Goal: Information Seeking & Learning: Obtain resource

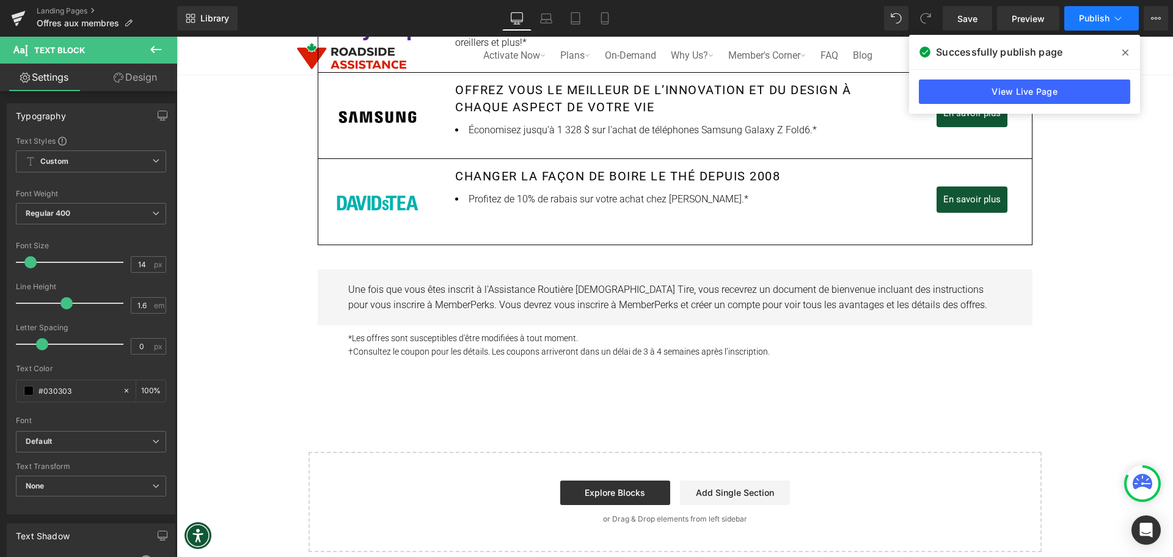
click at [1084, 21] on span "Publish" at bounding box center [1094, 18] width 31 height 10
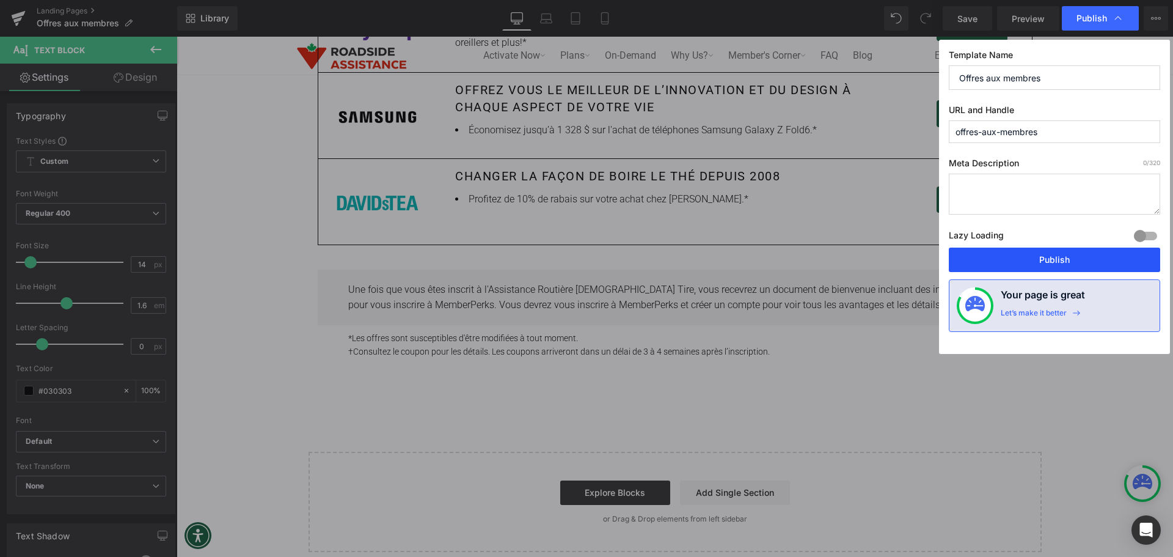
click at [1052, 267] on button "Publish" at bounding box center [1054, 259] width 211 height 24
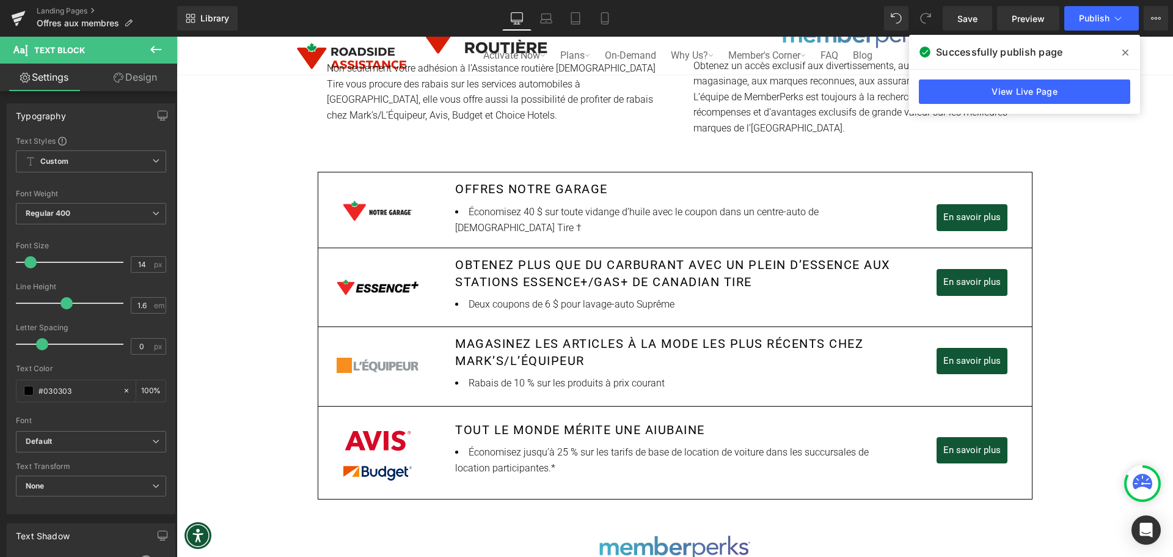
scroll to position [499, 0]
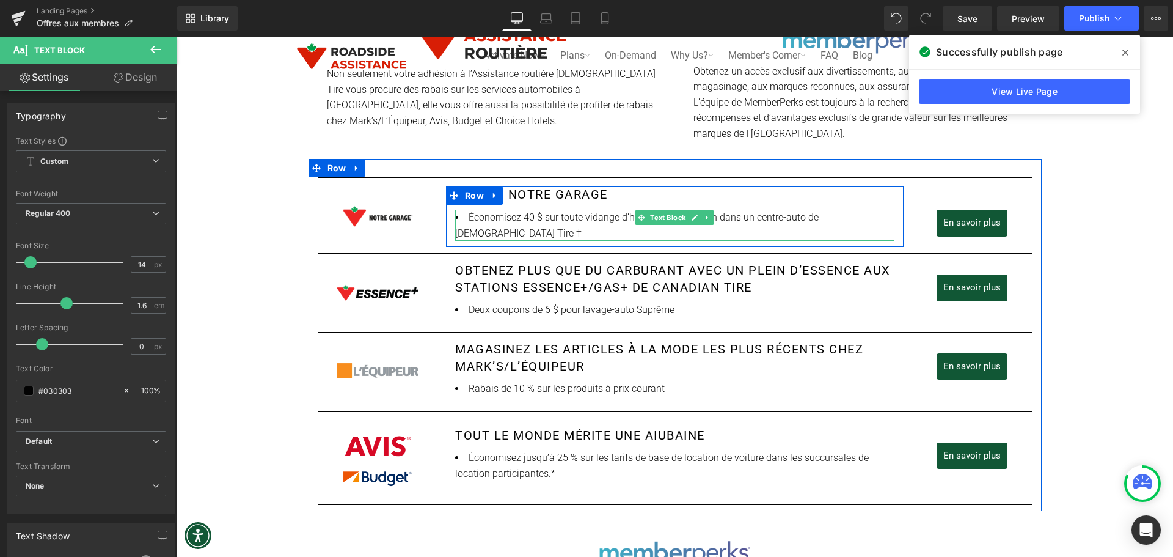
click at [547, 216] on li "Économisez 40 $ sur toute vidange d’huile avec le coupon dans un centre-auto de…" at bounding box center [674, 225] width 439 height 31
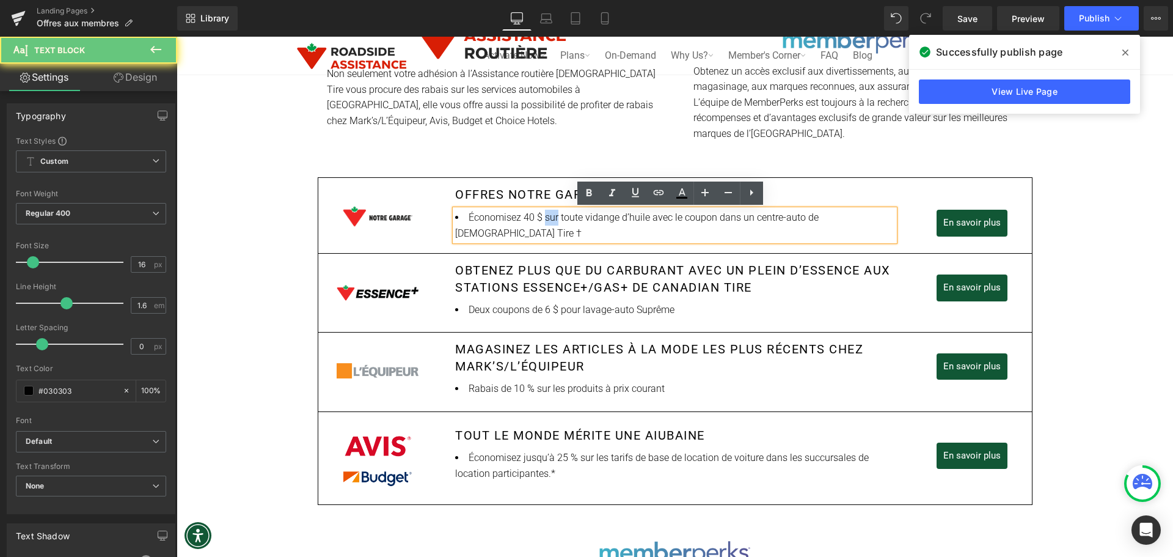
click at [547, 216] on li "Économisez 40 $ sur toute vidange d’huile avec le coupon dans un centre-auto de…" at bounding box center [674, 225] width 439 height 31
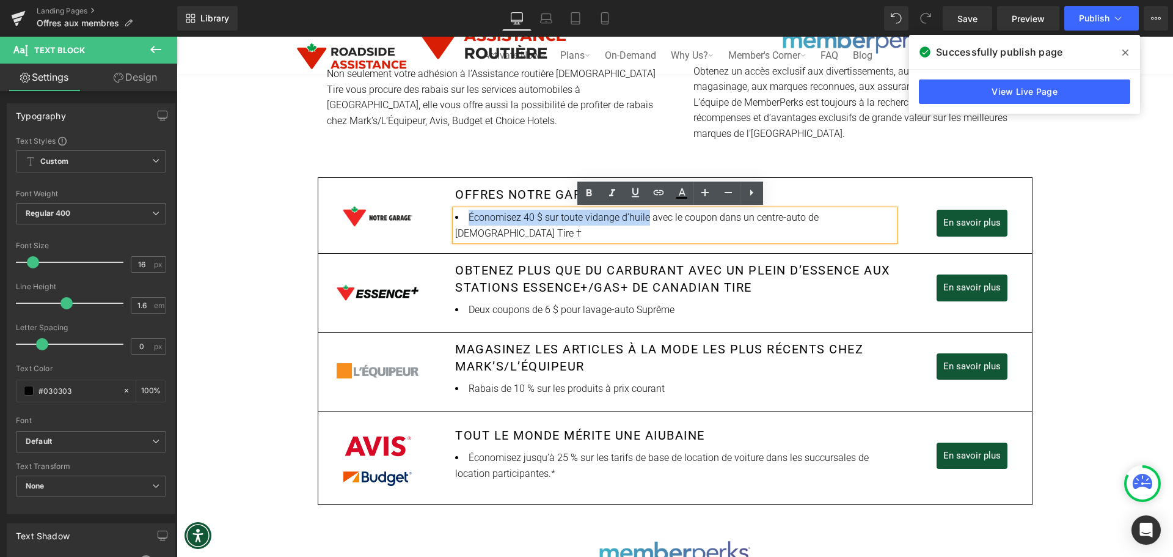
drag, startPoint x: 465, startPoint y: 217, endPoint x: 642, endPoint y: 221, distance: 177.2
click at [642, 221] on li "Économisez 40 $ sur toute vidange d’huile avec le coupon dans un centre-auto de…" at bounding box center [674, 225] width 439 height 31
click at [547, 214] on li "Économisez 40 $ sur toute vidange d’huile avec le coupon dans un centre-auto de…" at bounding box center [674, 225] width 439 height 31
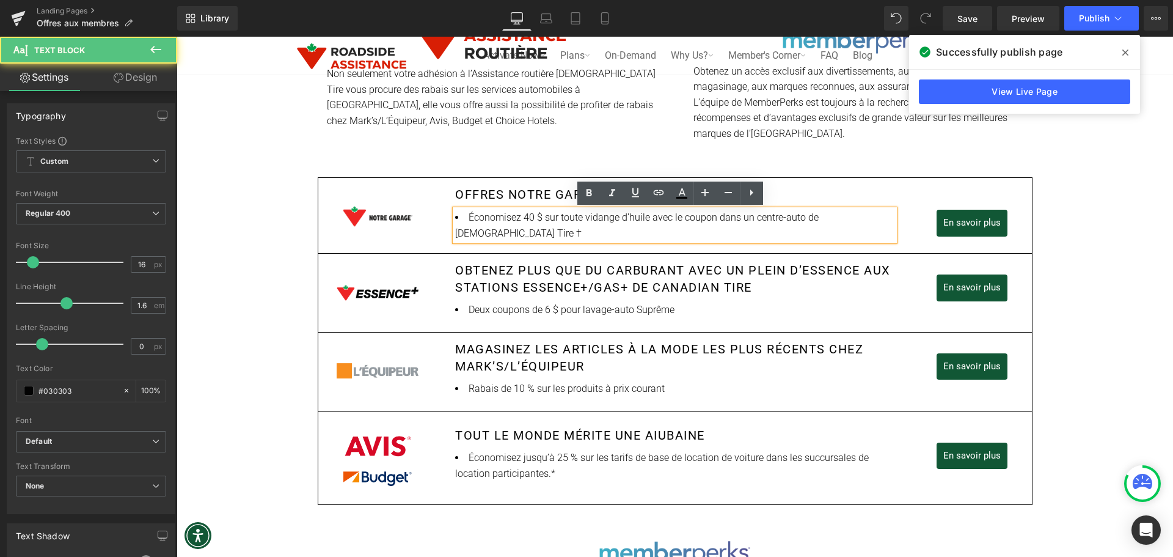
click at [461, 216] on li "Économisez 40 $ sur toute vidange d’huile avec le coupon dans un centre-auto de…" at bounding box center [674, 225] width 439 height 31
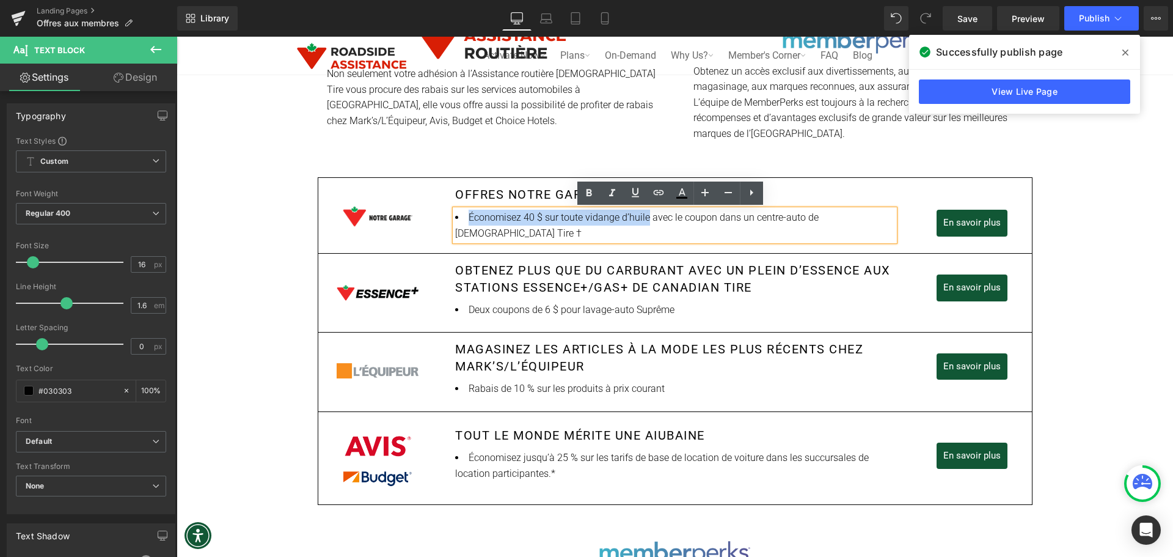
drag, startPoint x: 462, startPoint y: 216, endPoint x: 643, endPoint y: 216, distance: 180.8
click at [643, 216] on li "Économisez 40 $ sur toute vidange d’huile avec le coupon dans un centre-auto de…" at bounding box center [674, 225] width 439 height 31
copy li "Économisez 40 $ sur toute vidange d’huile"
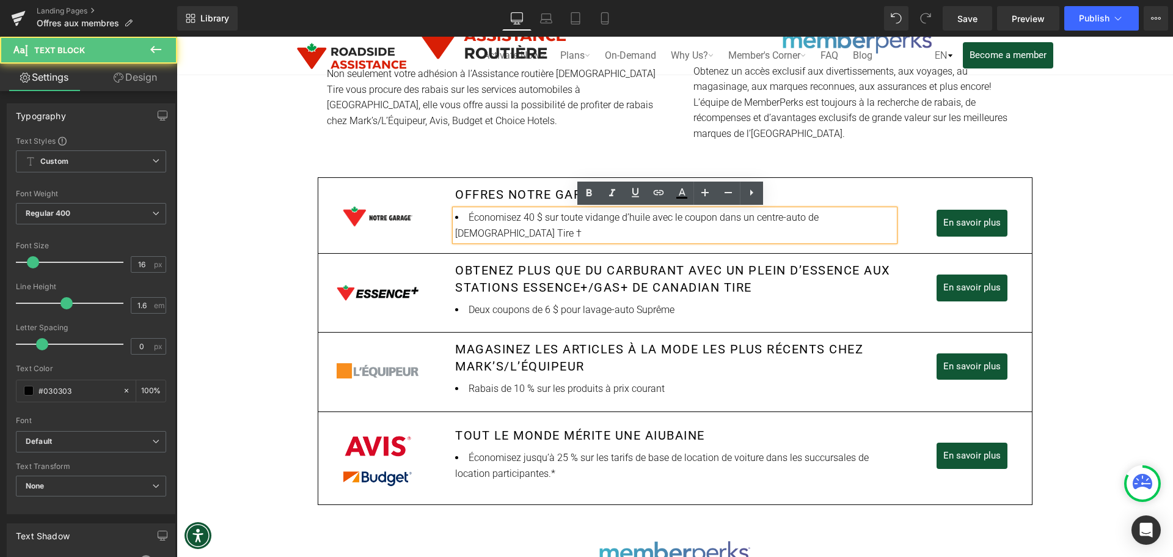
click at [679, 221] on li "Économisez 40 $ sur toute vidange d’huile avec le coupon dans un centre-auto de…" at bounding box center [674, 225] width 439 height 31
click at [649, 216] on li "Économisez 40 $ sur toute vidange d’huile avec le coupon dans un centre-auto de…" at bounding box center [674, 225] width 439 height 31
click at [646, 218] on li "Économisez 40 $ sur toute vidange d’huile avec le coupon dans un centre-auto de…" at bounding box center [674, 225] width 439 height 31
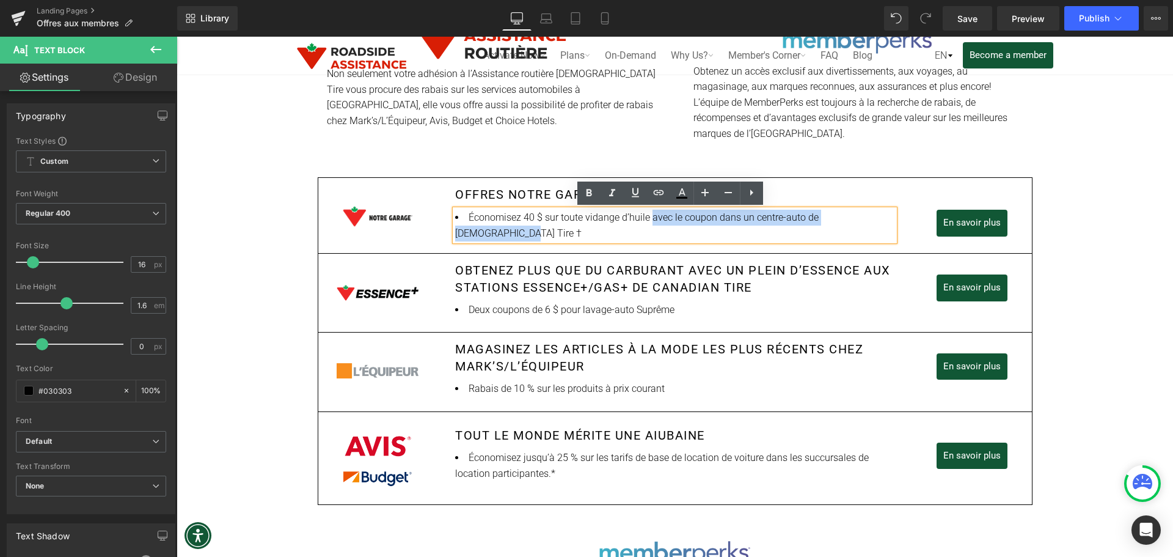
drag, startPoint x: 647, startPoint y: 218, endPoint x: 877, endPoint y: 219, distance: 230.3
click at [877, 219] on li "Économisez 40 $ sur toute vidange d’huile avec le coupon dans un centre-auto de…" at bounding box center [674, 225] width 439 height 31
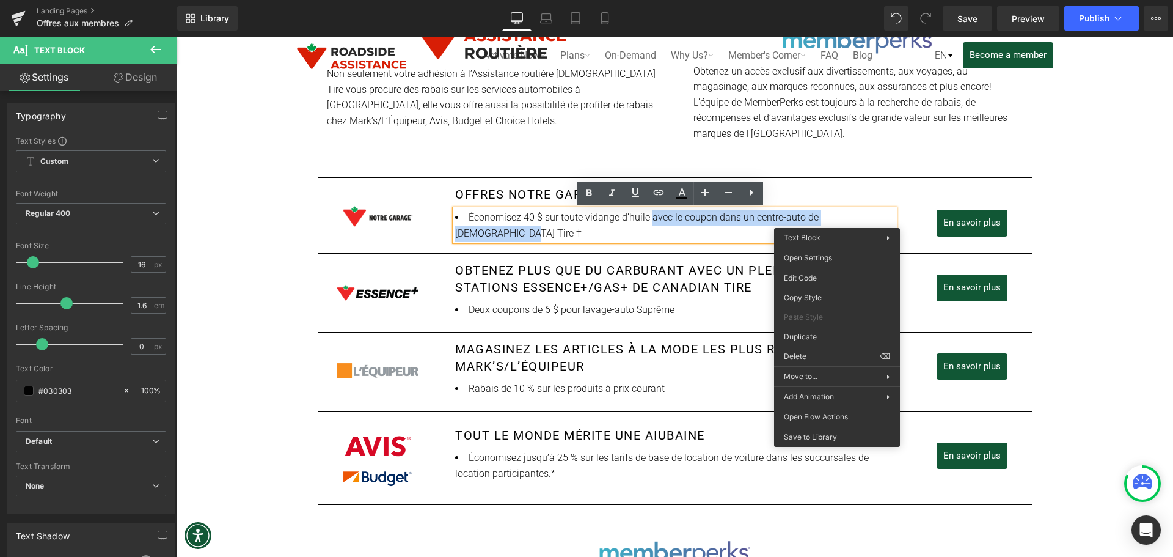
copy li "avec le coupon dans un centre-auto de [DEMOGRAPHIC_DATA] Tire †"
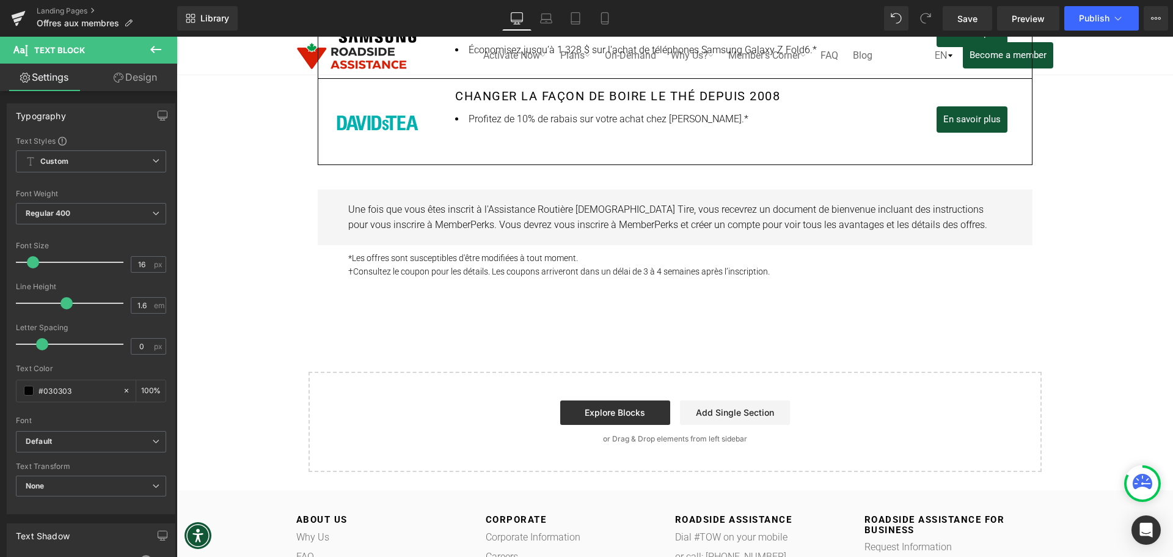
scroll to position [1683, 0]
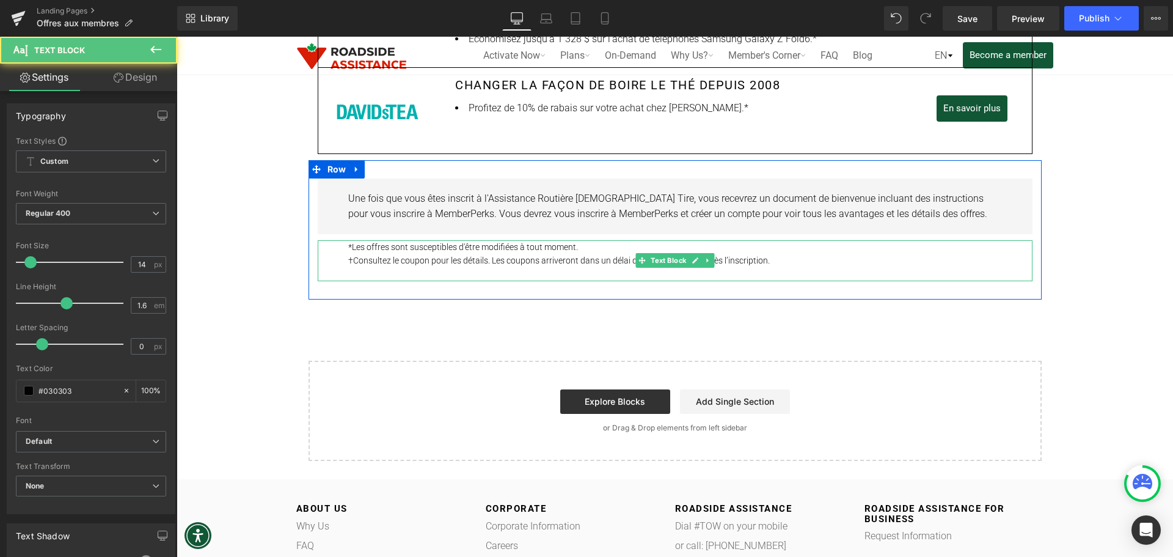
click at [477, 255] on p "†Consultez le coupon pour les détails. Les coupons arriveront dans un délai de …" at bounding box center [675, 260] width 654 height 13
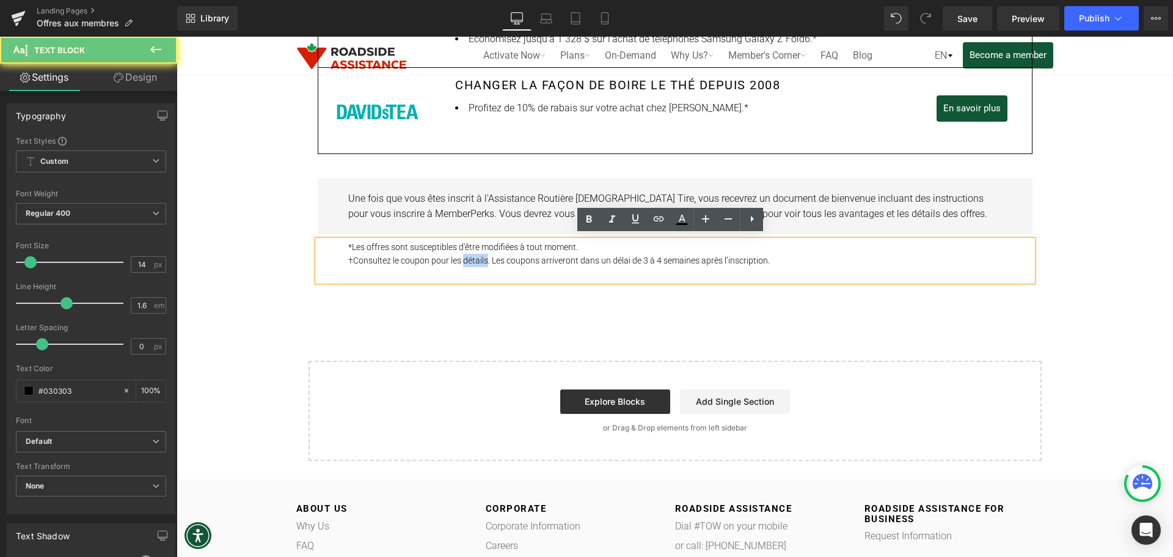
click at [477, 255] on p "†Consultez le coupon pour les détails. Les coupons arriveront dans un délai de …" at bounding box center [675, 260] width 654 height 13
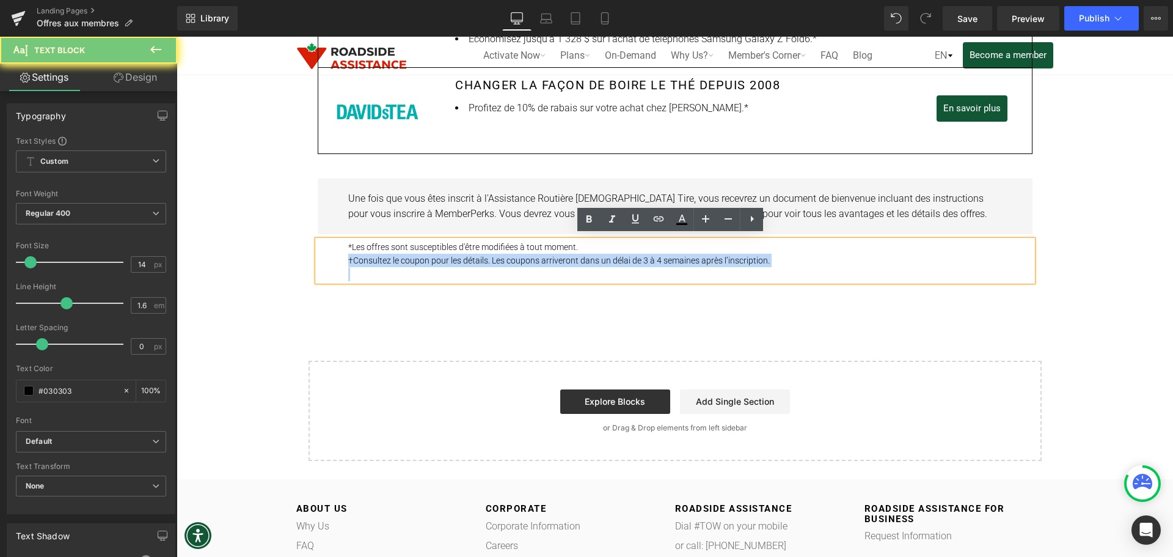
click at [477, 255] on p "†Consultez le coupon pour les détails. Les coupons arriveront dans un délai de …" at bounding box center [675, 260] width 654 height 13
click at [473, 255] on p "†Consultez le coupon pour les détails. Les coupons arriveront dans un délai de …" at bounding box center [675, 260] width 654 height 13
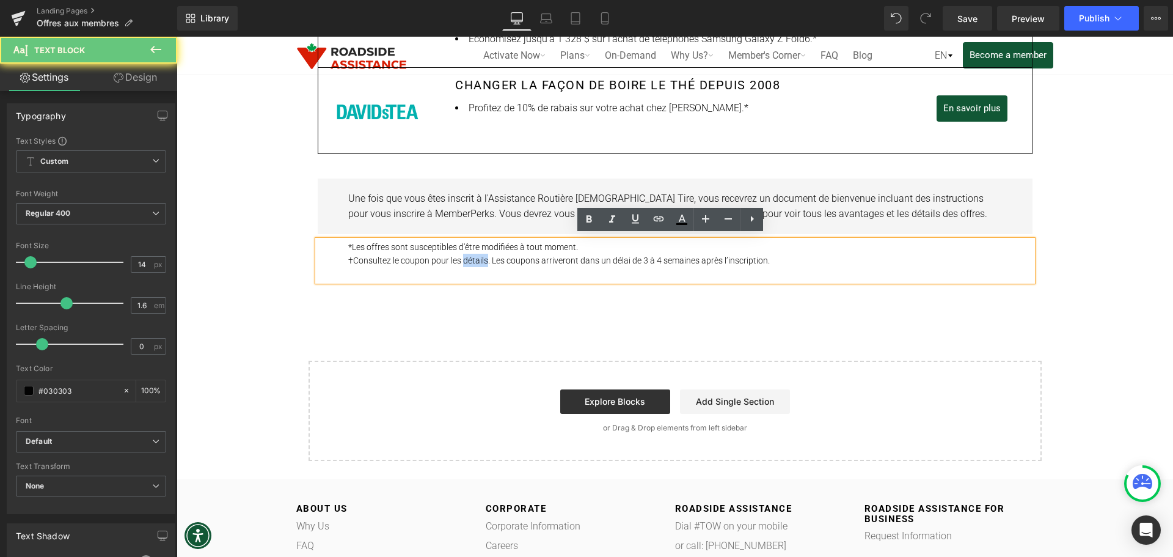
click at [473, 255] on p "†Consultez le coupon pour les détails. Les coupons arriveront dans un délai de …" at bounding box center [675, 260] width 654 height 13
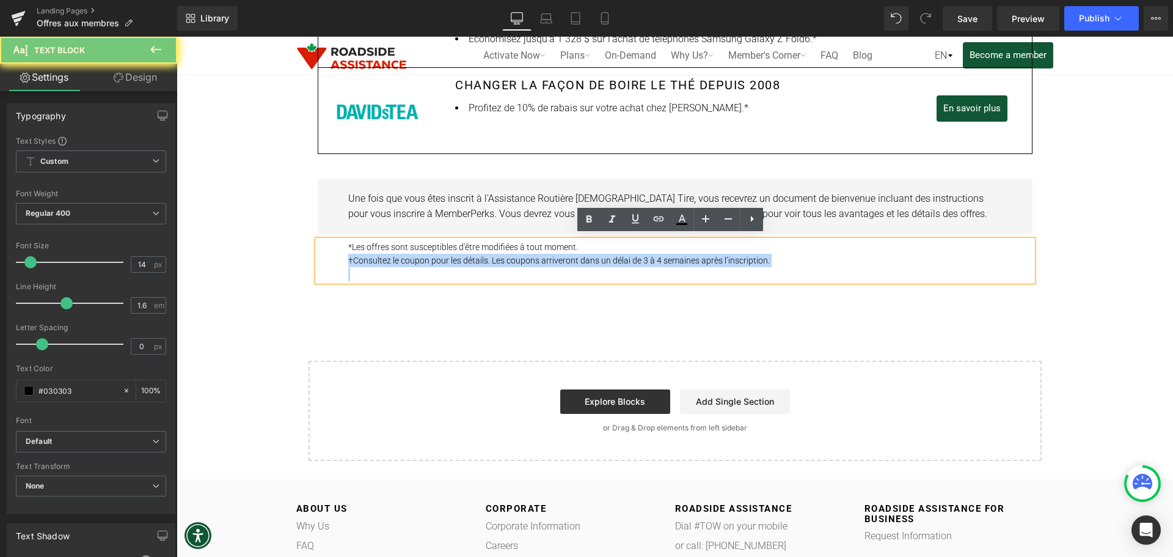
click at [473, 255] on p "†Consultez le coupon pour les détails. Les coupons arriveront dans un délai de …" at bounding box center [675, 260] width 654 height 13
copy p "†Consultez le coupon pour les détails. Les coupons arriveront dans un délai de …"
